Goal: Task Accomplishment & Management: Manage account settings

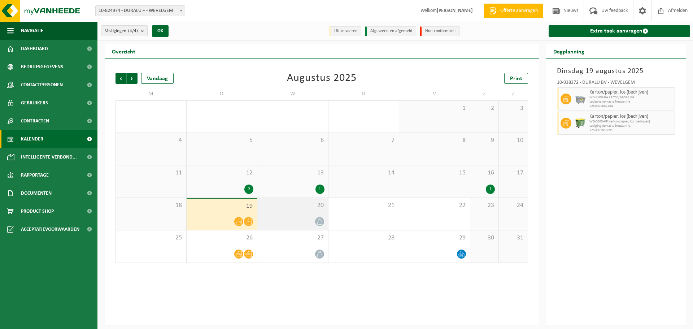
click at [315, 217] on div at bounding box center [293, 222] width 64 height 10
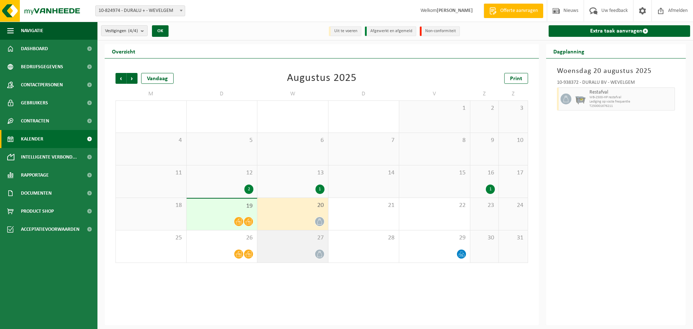
click at [319, 239] on span "27" at bounding box center [293, 238] width 64 height 8
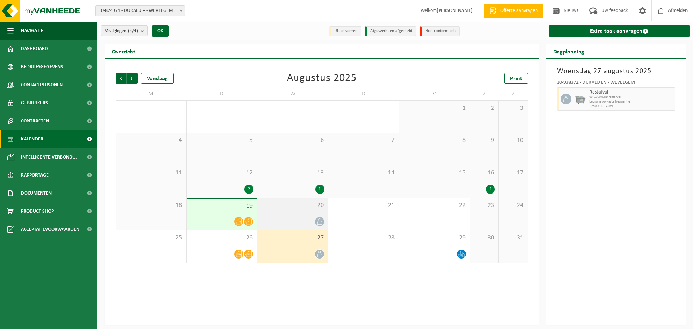
click at [316, 213] on div "20" at bounding box center [293, 214] width 71 height 32
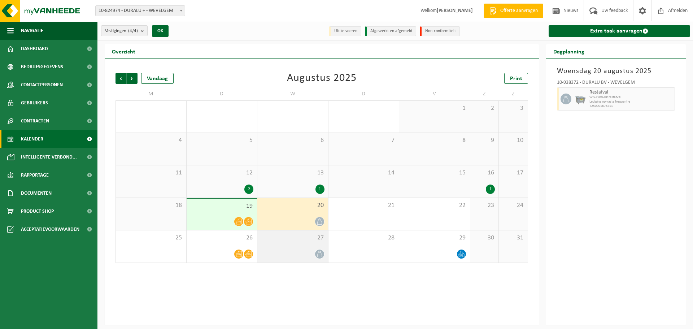
click at [308, 246] on div "27" at bounding box center [293, 246] width 71 height 32
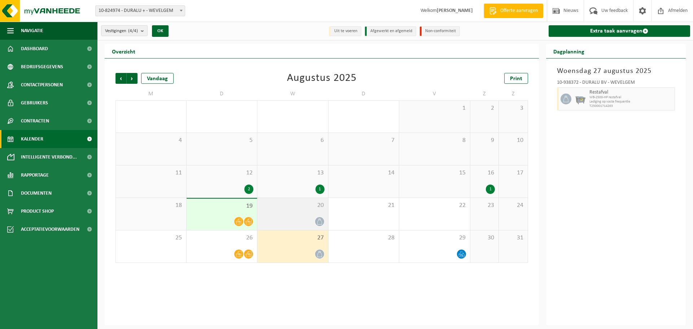
click at [308, 221] on div at bounding box center [293, 222] width 64 height 10
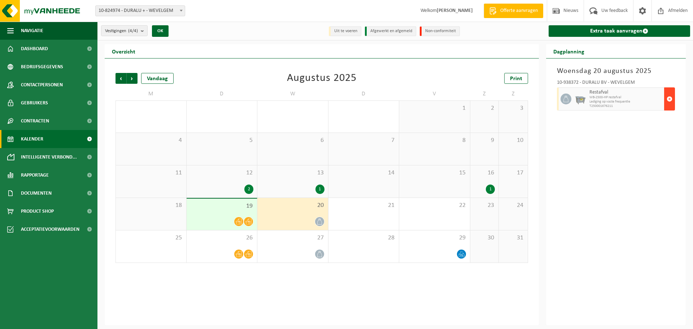
click at [674, 99] on button "button" at bounding box center [670, 98] width 11 height 23
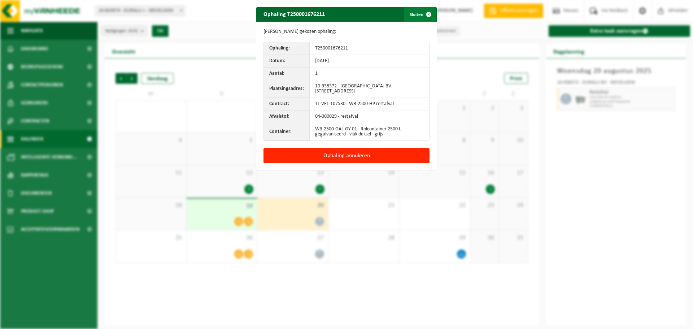
click at [428, 16] on span "button" at bounding box center [429, 14] width 14 height 14
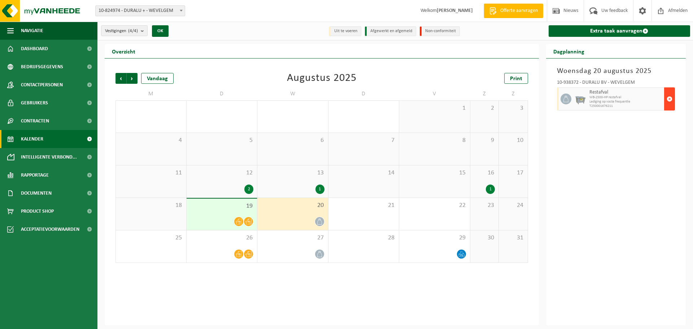
click at [670, 99] on span "button" at bounding box center [670, 99] width 6 height 14
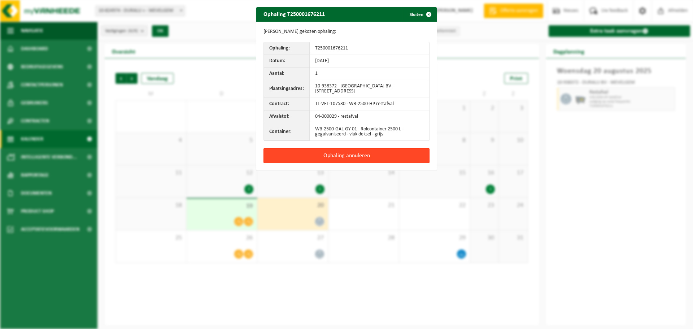
click at [330, 154] on button "Ophaling annuleren" at bounding box center [347, 155] width 166 height 15
